Goal: Task Accomplishment & Management: Use online tool/utility

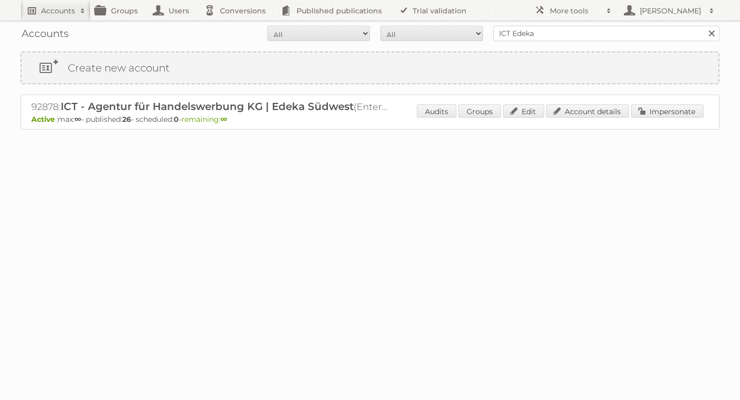
click at [67, 10] on h2 "Accounts" at bounding box center [58, 11] width 34 height 10
type input"] "blanco"
click at [237, 26] on input "Search" at bounding box center [244, 33] width 15 height 15
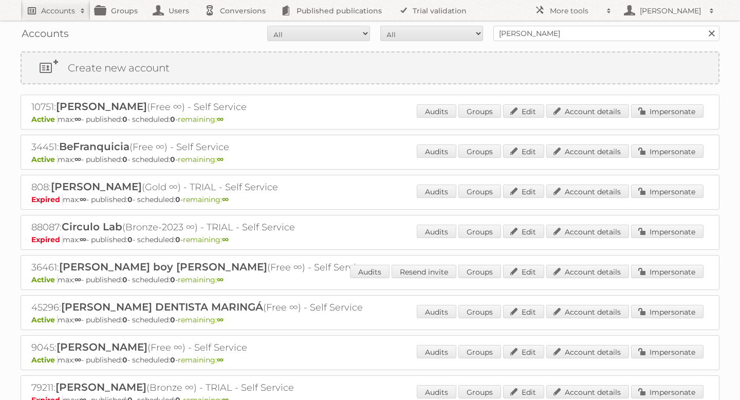
click at [68, 13] on h2 "Accounts" at bounding box center [58, 11] width 34 height 10
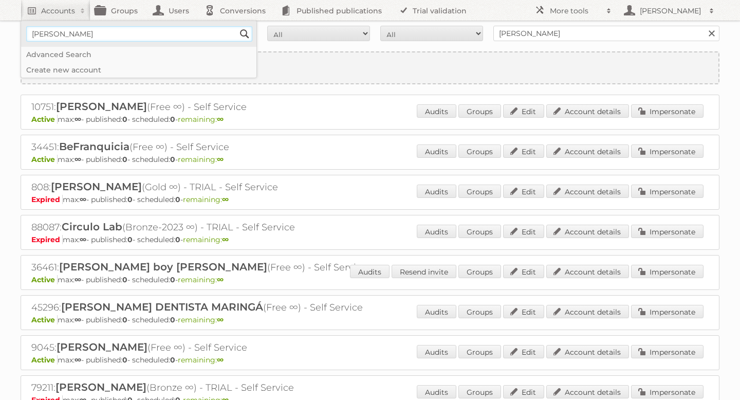
type input"] "[PERSON_NAME]"
click at [244, 34] on input "Search" at bounding box center [244, 33] width 15 height 15
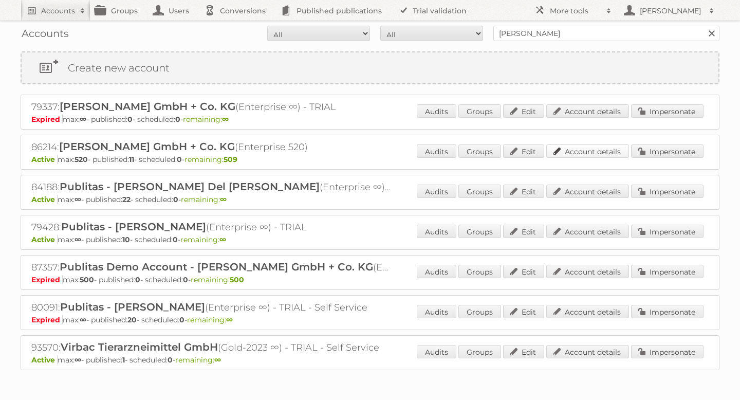
click at [601, 154] on link "Account details" at bounding box center [587, 150] width 83 height 13
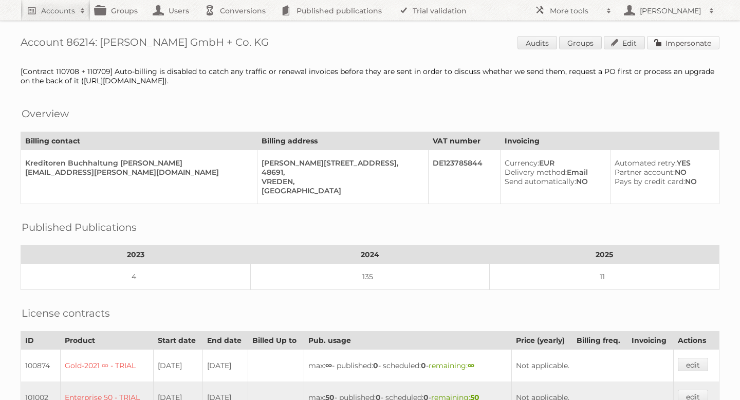
click at [673, 42] on link "Impersonate" at bounding box center [683, 42] width 72 height 13
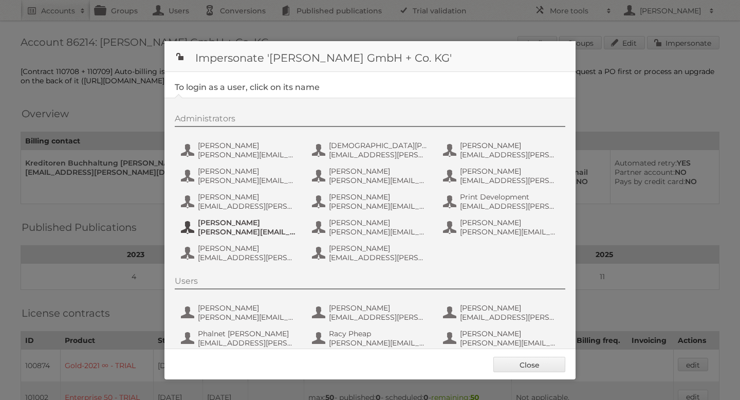
click at [229, 231] on span "s.fuetterer@laudert.com" at bounding box center [248, 231] width 100 height 9
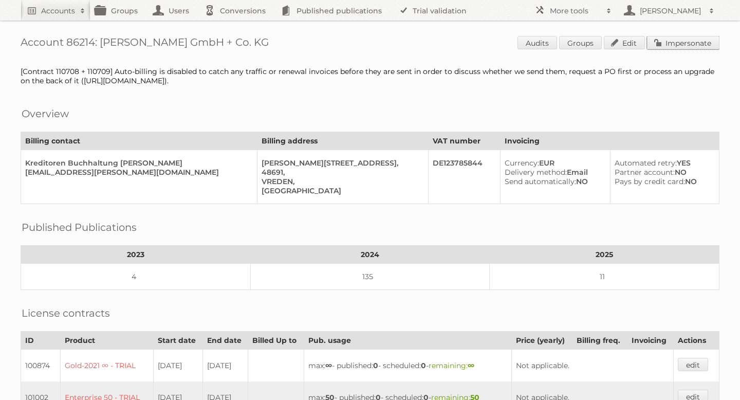
click at [667, 43] on link "Impersonate" at bounding box center [683, 42] width 72 height 13
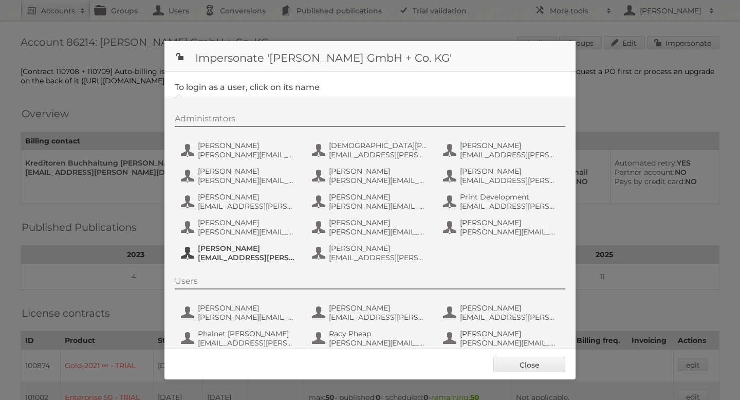
click at [213, 250] on span "Steffen Mekes" at bounding box center [248, 248] width 100 height 9
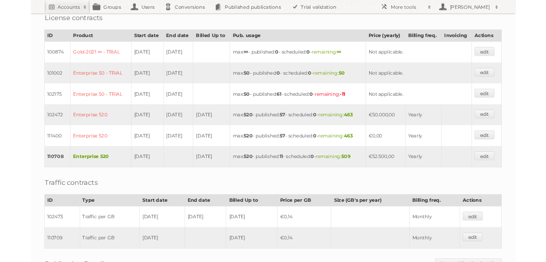
scroll to position [289, 0]
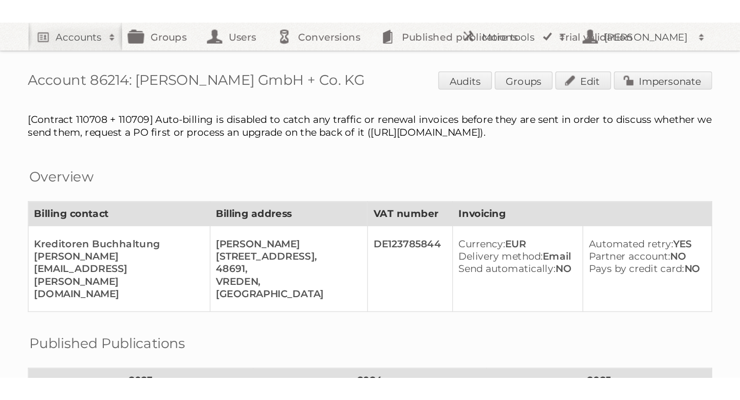
scroll to position [289, 0]
